Goal: Task Accomplishment & Management: Complete application form

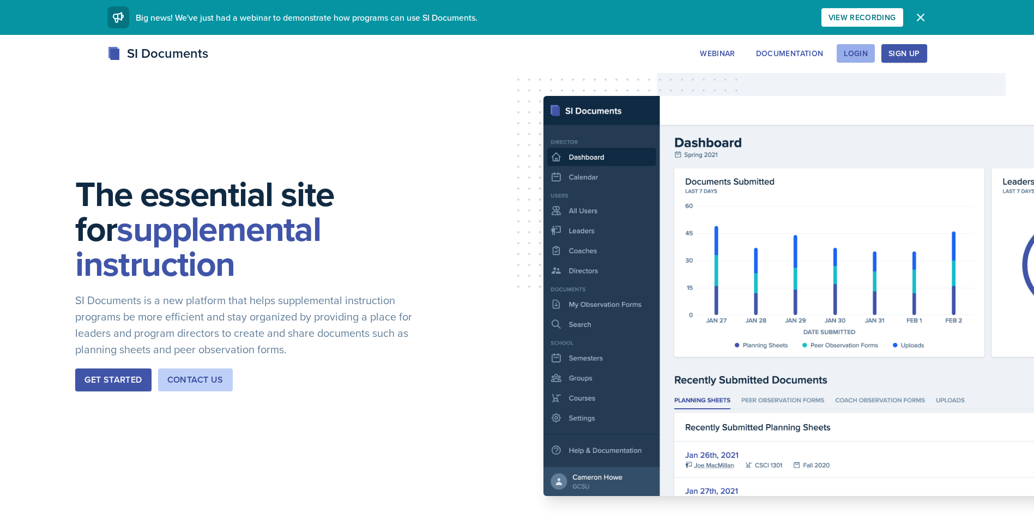
click at [856, 54] on div "Login" at bounding box center [856, 53] width 24 height 9
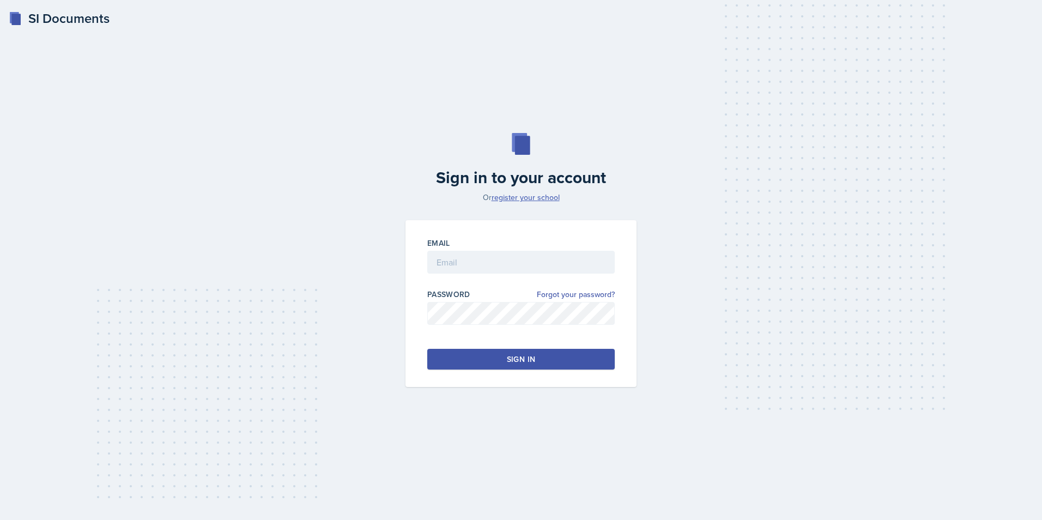
click at [531, 196] on link "register your school" at bounding box center [526, 197] width 68 height 11
click at [495, 268] on input "email" at bounding box center [520, 262] width 187 height 23
type input "[EMAIL_ADDRESS][DOMAIN_NAME]"
click at [571, 367] on button "Sign in" at bounding box center [520, 359] width 187 height 21
